Goal: Check status

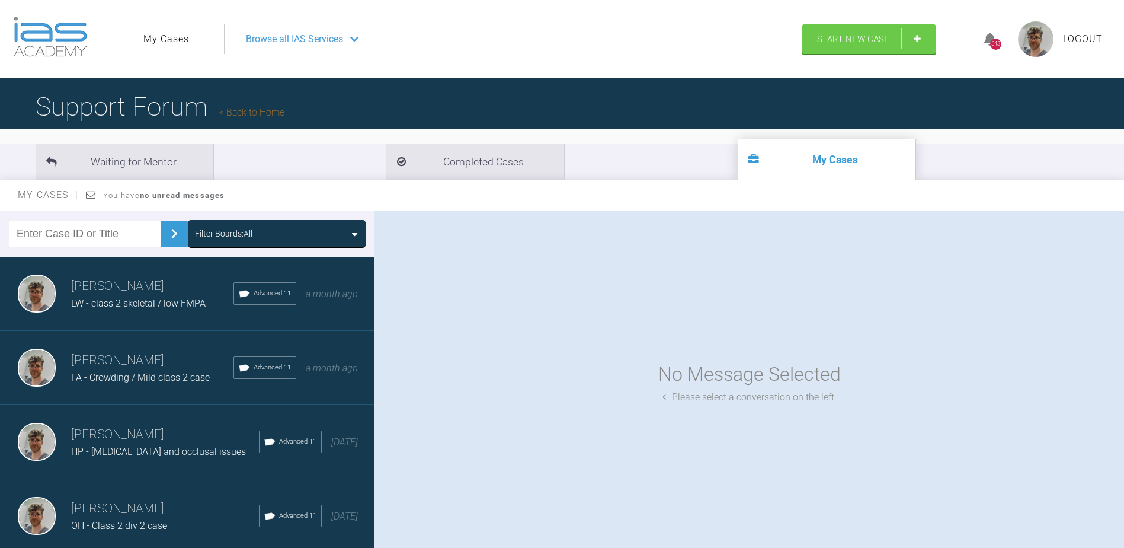
scroll to position [1305, 0]
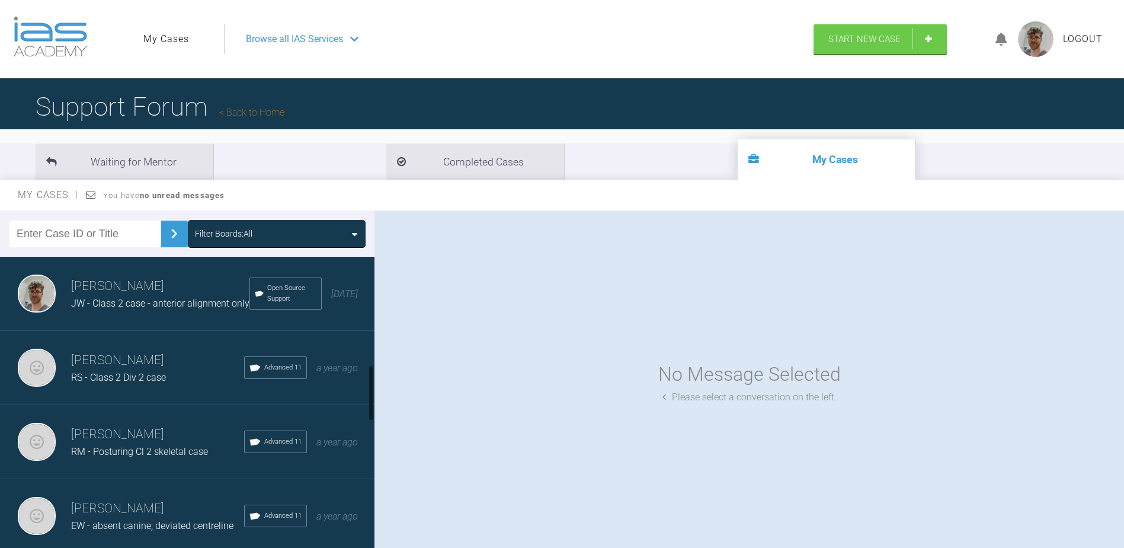
scroll to position [533, 0]
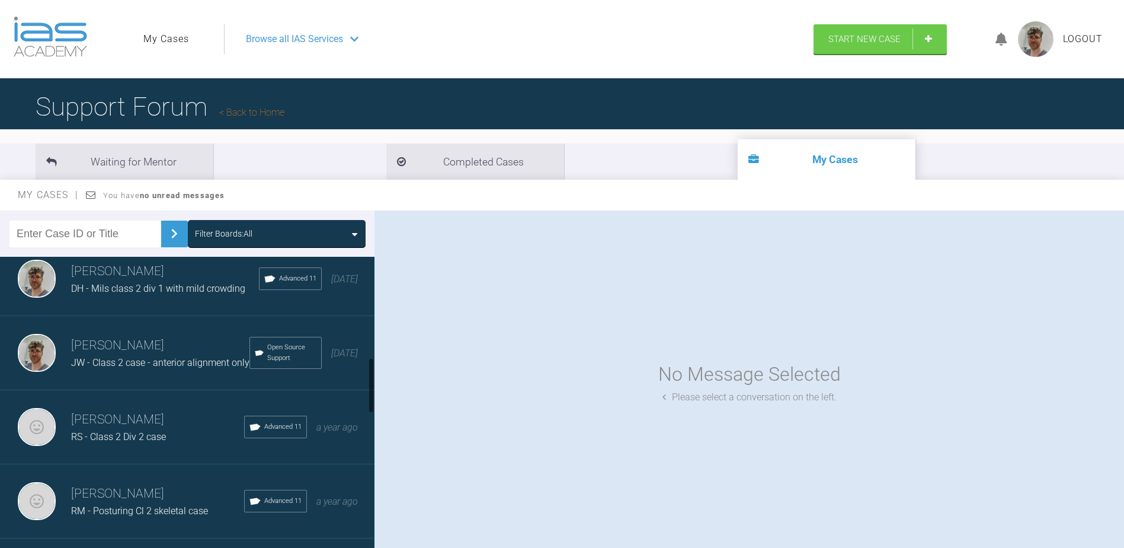
click at [159, 294] on span "DH - Mils class 2 div 1 with mild crowding" at bounding box center [158, 288] width 174 height 11
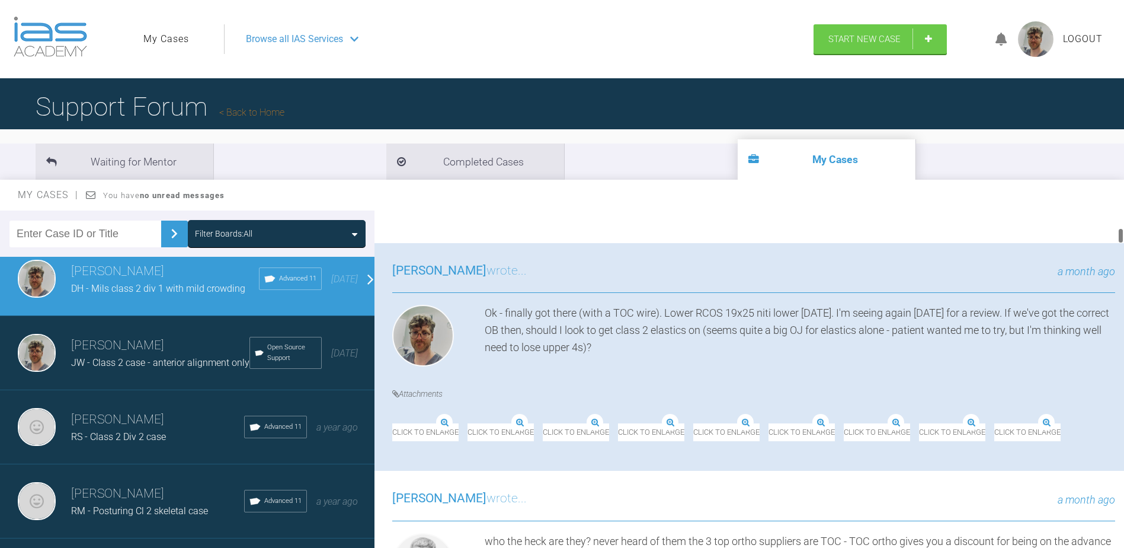
scroll to position [770, 0]
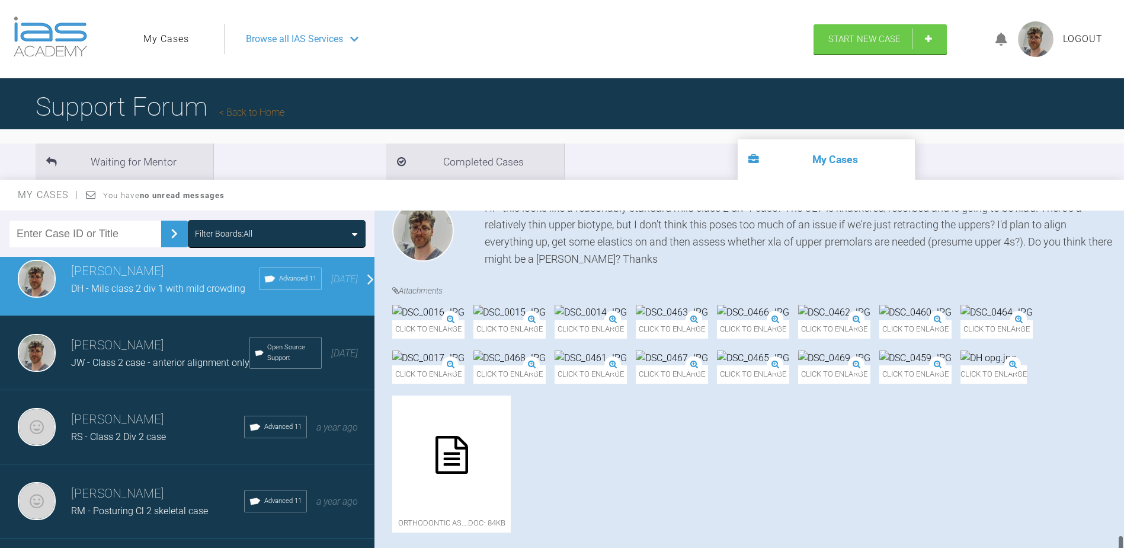
drag, startPoint x: 1122, startPoint y: 260, endPoint x: 1128, endPoint y: 537, distance: 276.9
click at [1124, 538] on html "My Cases Logout Browse all IAS Services Start New Case Logout Support Forum Bac…" at bounding box center [562, 335] width 1124 height 671
drag, startPoint x: 1118, startPoint y: 530, endPoint x: 1069, endPoint y: 268, distance: 266.5
click at [1069, 268] on div "[PERSON_NAME] DH - Mils class 2 div 1 with mild crowding a few seconds ago Tier…" at bounding box center [750, 381] width 750 height 343
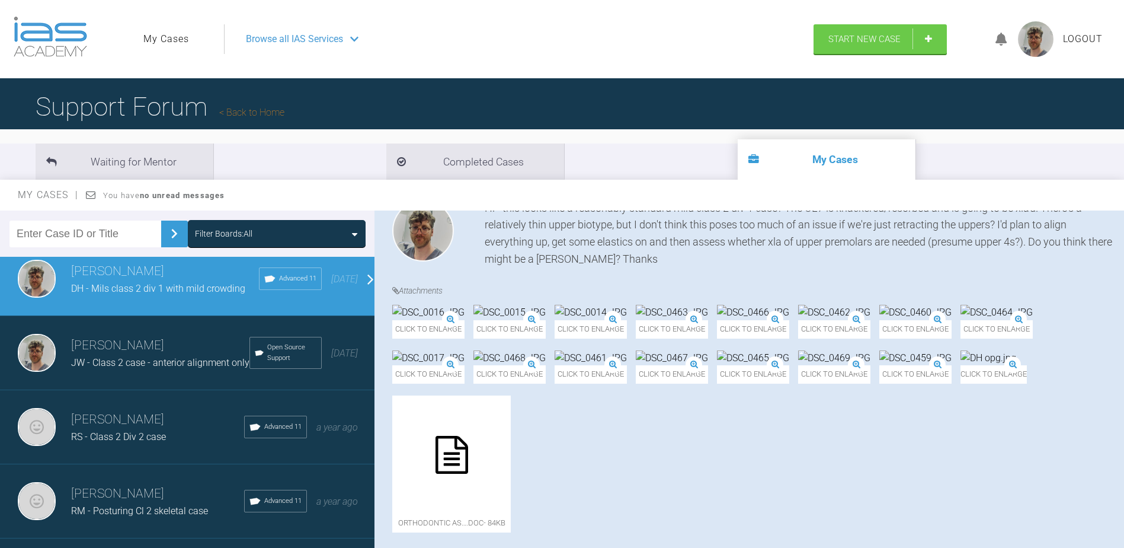
drag, startPoint x: 1069, startPoint y: 268, endPoint x: 1087, endPoint y: 475, distance: 208.3
click at [1085, 466] on div "Click to enlarge Click to enlarge Click to enlarge Click to enlarge Click to en…" at bounding box center [753, 424] width 723 height 239
click at [1118, 530] on div at bounding box center [1121, 381] width 7 height 343
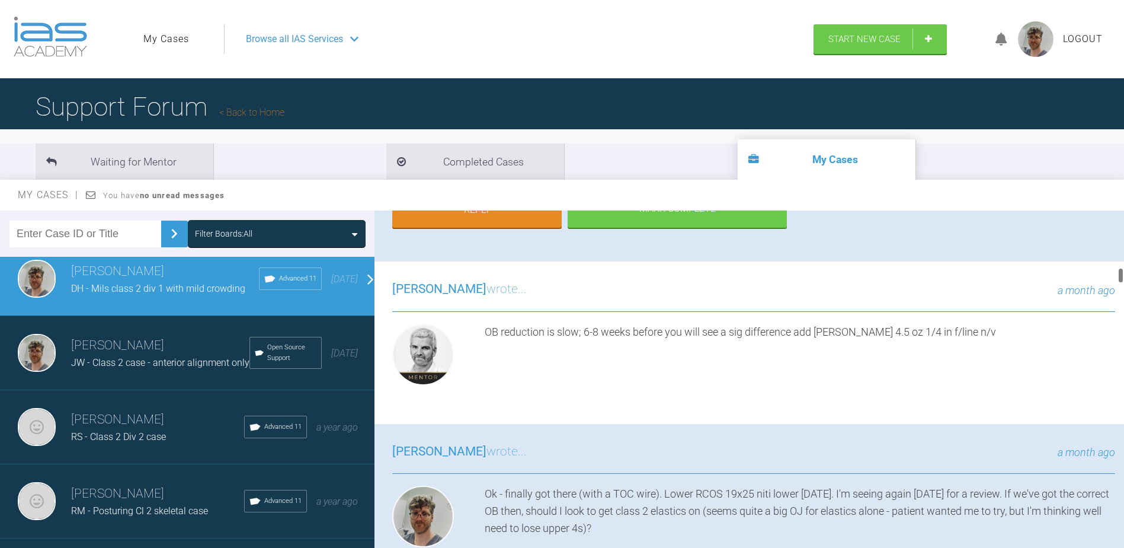
drag, startPoint x: 1110, startPoint y: 250, endPoint x: 1111, endPoint y: 231, distance: 19.0
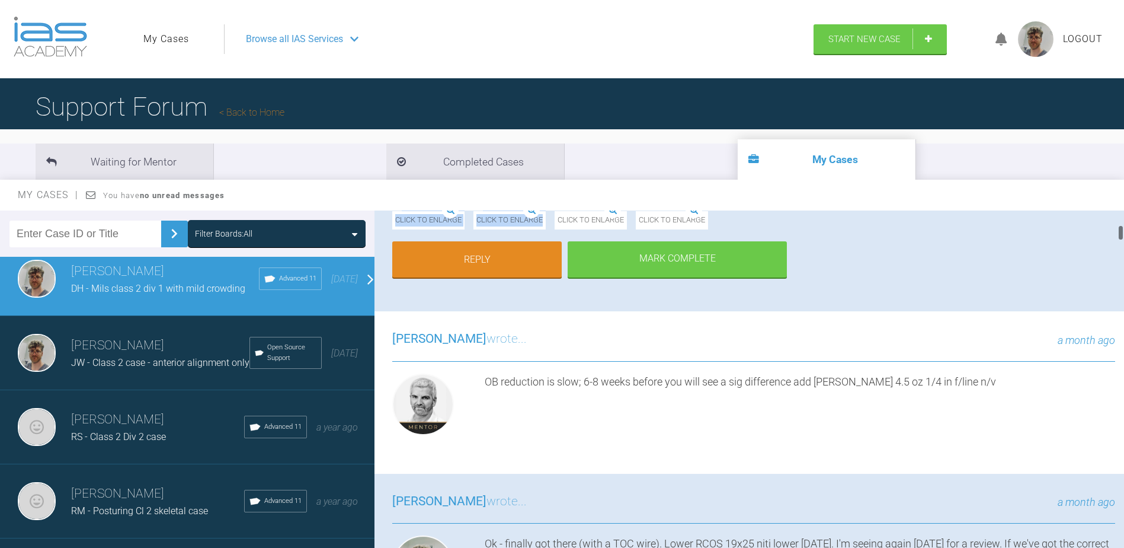
drag, startPoint x: 1111, startPoint y: 231, endPoint x: 979, endPoint y: 543, distance: 339.7
click at [977, 547] on html "My Cases Logout Browse all IAS Services Start New Case Logout Support Forum Bac…" at bounding box center [562, 335] width 1124 height 671
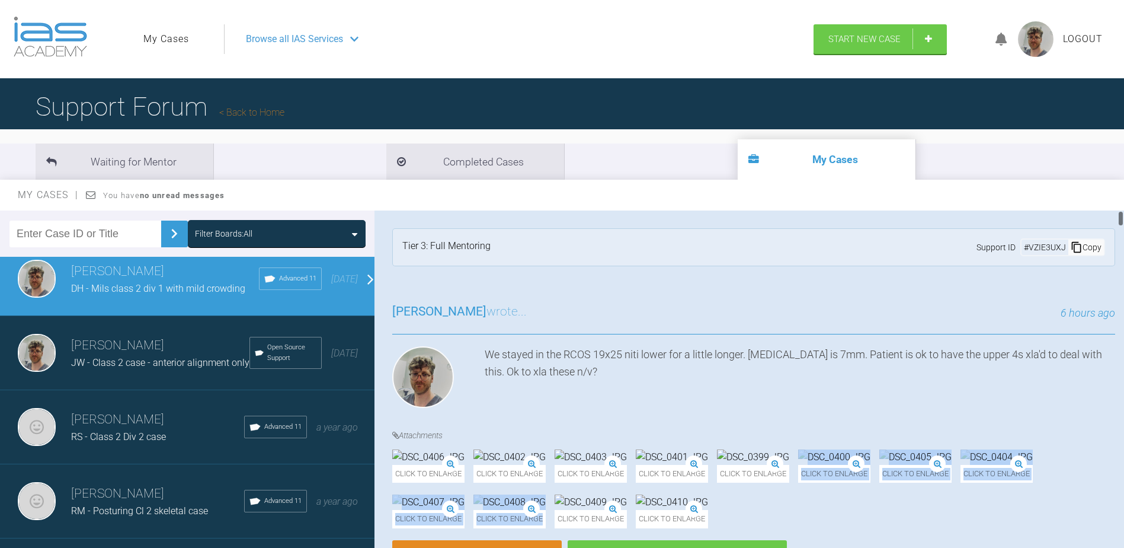
scroll to position [119, 0]
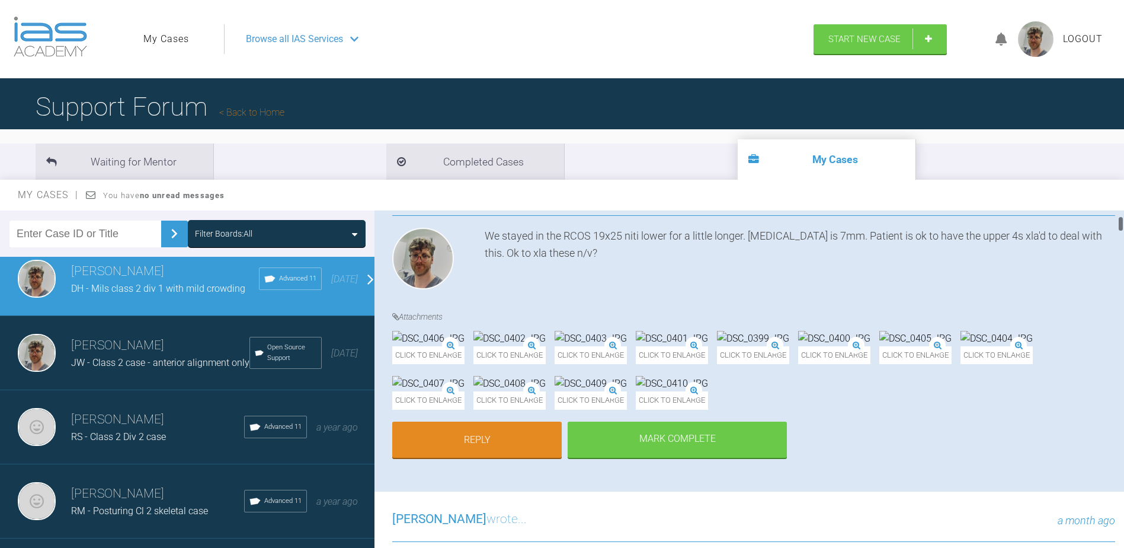
click at [1021, 309] on div "[PERSON_NAME] wrote... 6 hours ago We stayed in the RCOS 19x25 niti lower for a…" at bounding box center [754, 328] width 759 height 326
